Goal: Find specific page/section

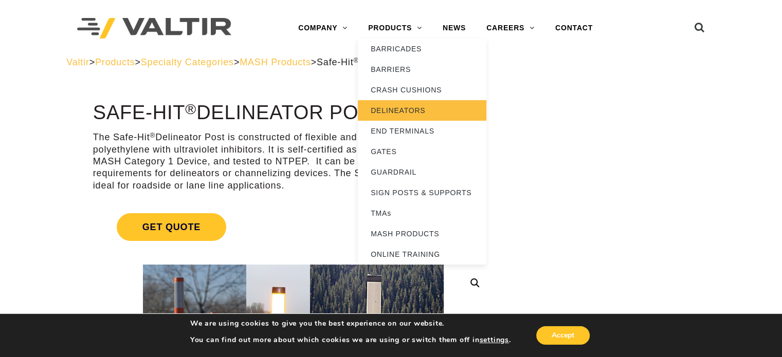
click at [427, 114] on link "DELINEATORS" at bounding box center [422, 110] width 128 height 21
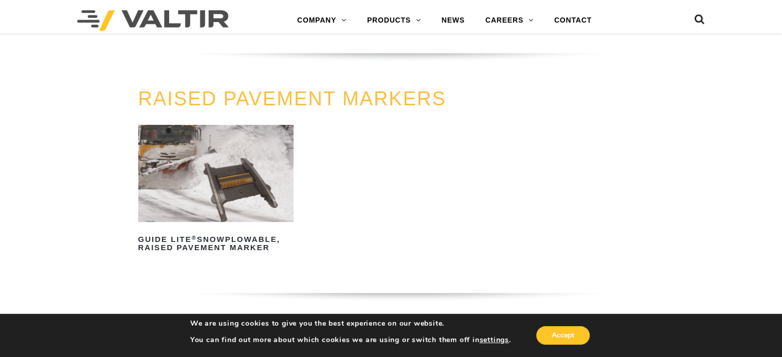
scroll to position [514, 0]
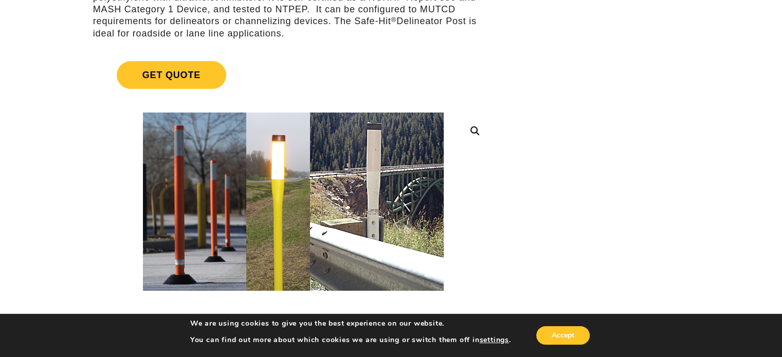
scroll to position [151, 0]
